Goal: Task Accomplishment & Management: Manage account settings

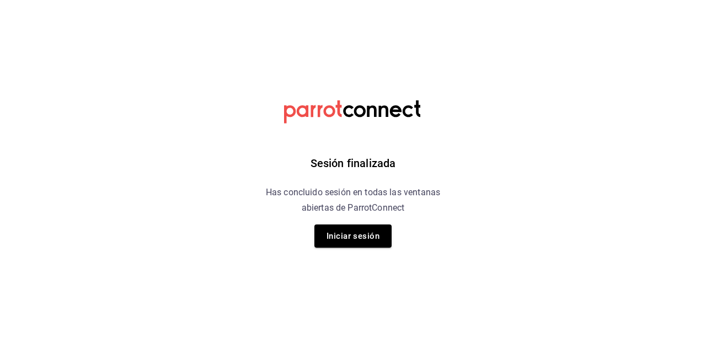
click at [347, 241] on button "Iniciar sesión" at bounding box center [353, 236] width 77 height 23
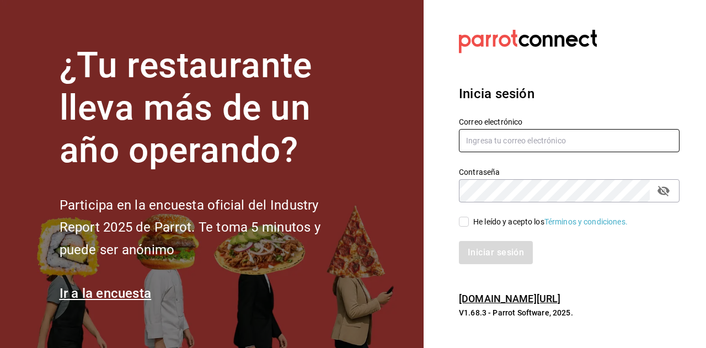
click at [495, 142] on input "text" at bounding box center [569, 140] width 221 height 23
type input "ramiroperazab@hotmail.com"
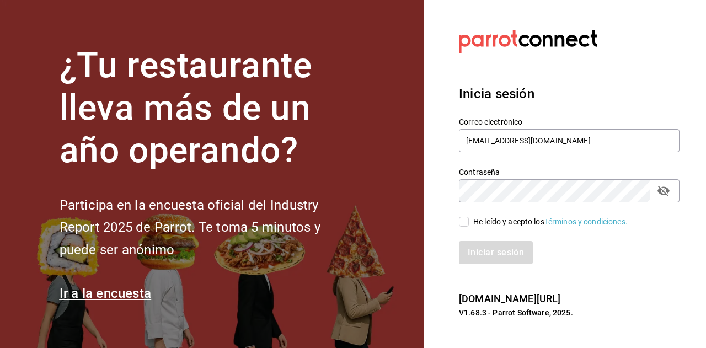
click at [488, 220] on div "He leído y acepto los Términos y condiciones." at bounding box center [550, 222] width 154 height 12
click at [469, 220] on input "He leído y acepto los Términos y condiciones." at bounding box center [464, 222] width 10 height 10
checkbox input "true"
click at [499, 260] on button "Iniciar sesión" at bounding box center [496, 252] width 75 height 23
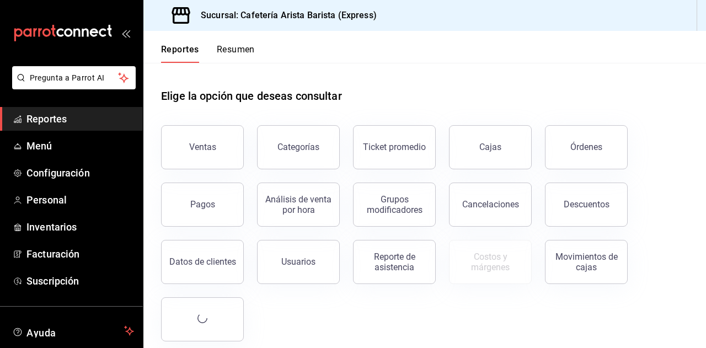
click at [230, 54] on button "Resumen" at bounding box center [236, 53] width 38 height 19
